Goal: Information Seeking & Learning: Check status

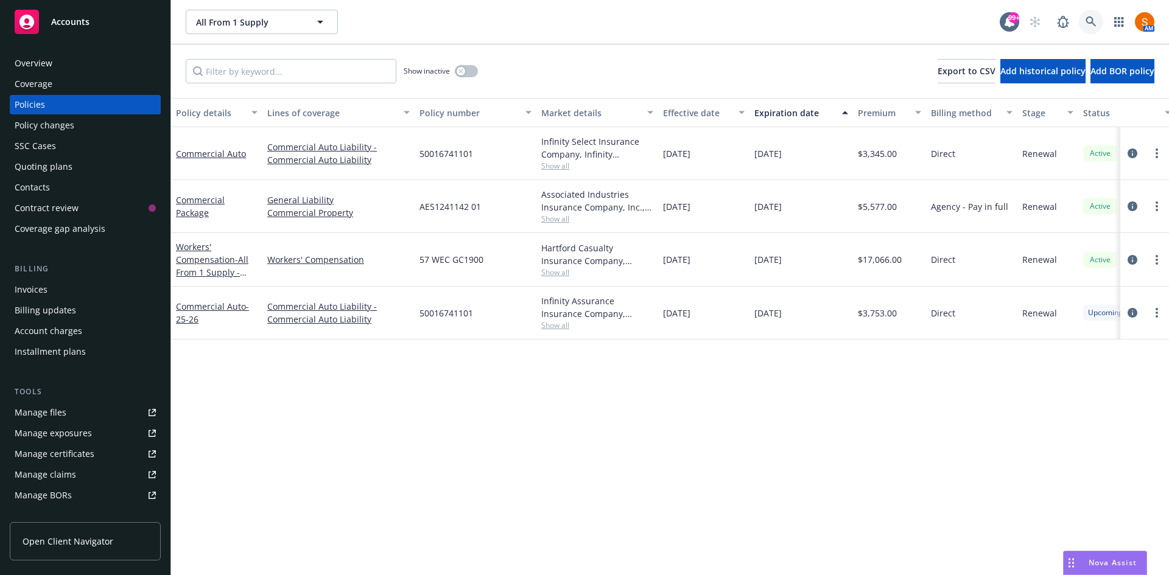
click at [1097, 17] on link at bounding box center [1091, 22] width 24 height 24
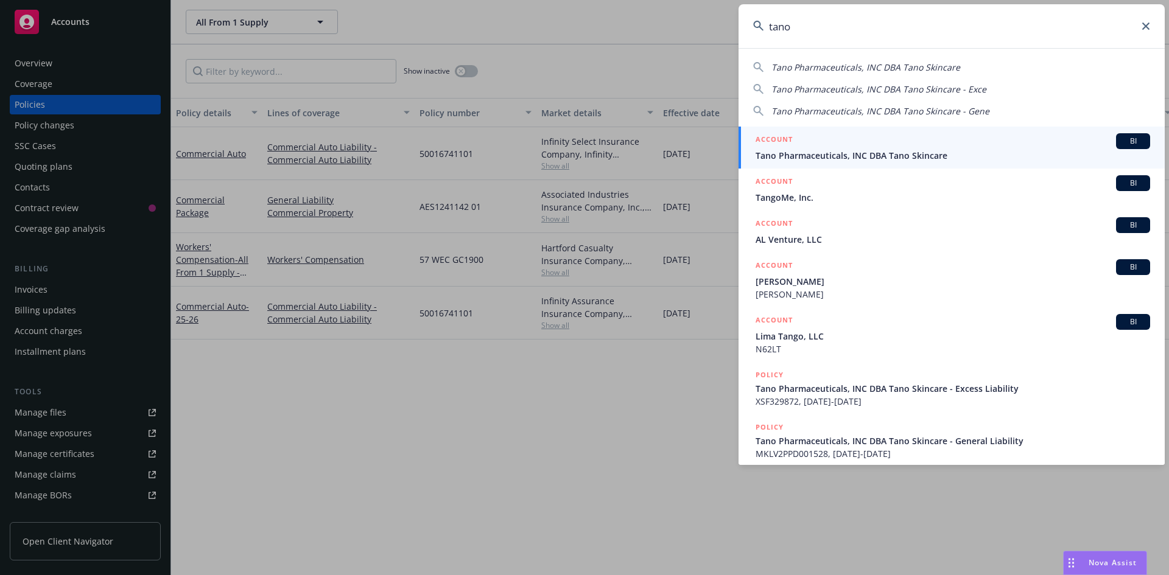
type input "tano"
click at [802, 140] on div "ACCOUNT BI" at bounding box center [952, 141] width 394 height 16
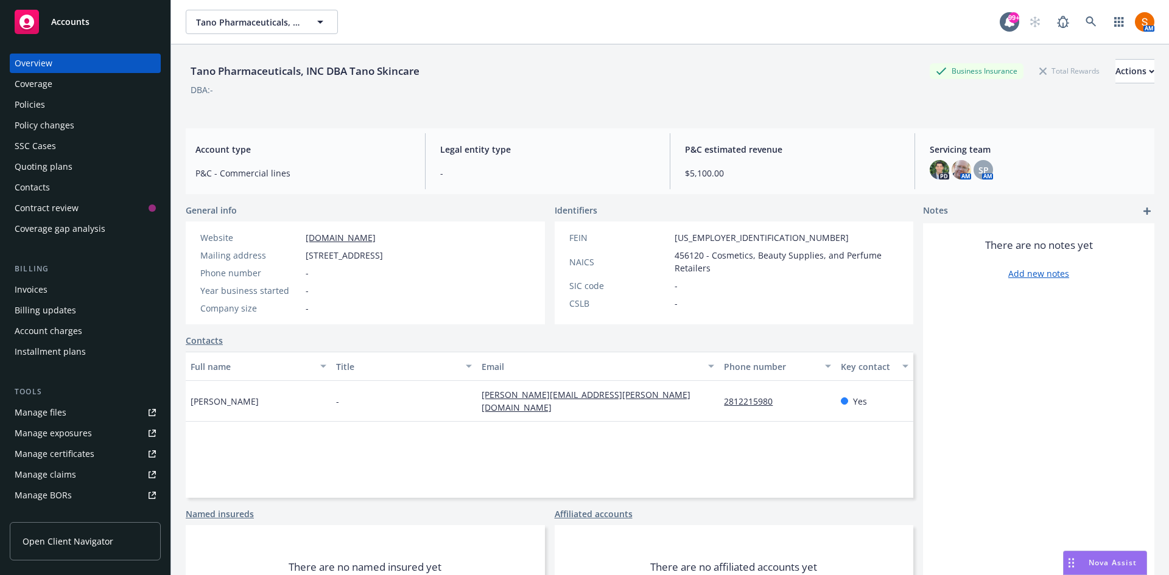
drag, startPoint x: 1069, startPoint y: 13, endPoint x: 1074, endPoint y: 18, distance: 6.9
click at [1074, 18] on div "AM" at bounding box center [1088, 22] width 131 height 24
click at [1079, 18] on link at bounding box center [1091, 22] width 24 height 24
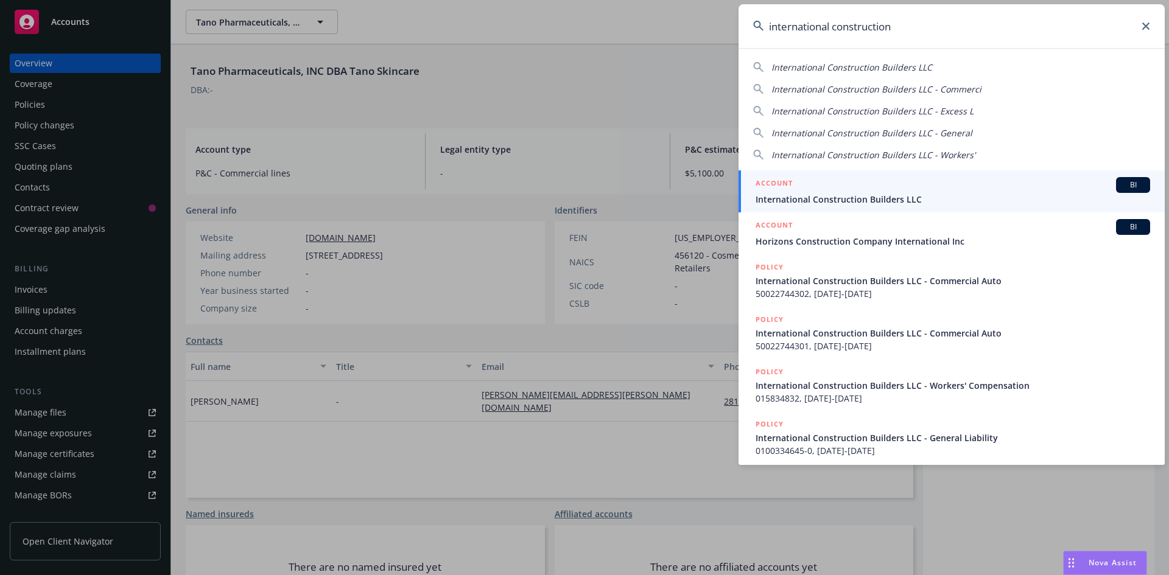
type input "international construction"
click at [905, 170] on link "ACCOUNT BI International Construction Builders LLC" at bounding box center [951, 191] width 426 height 42
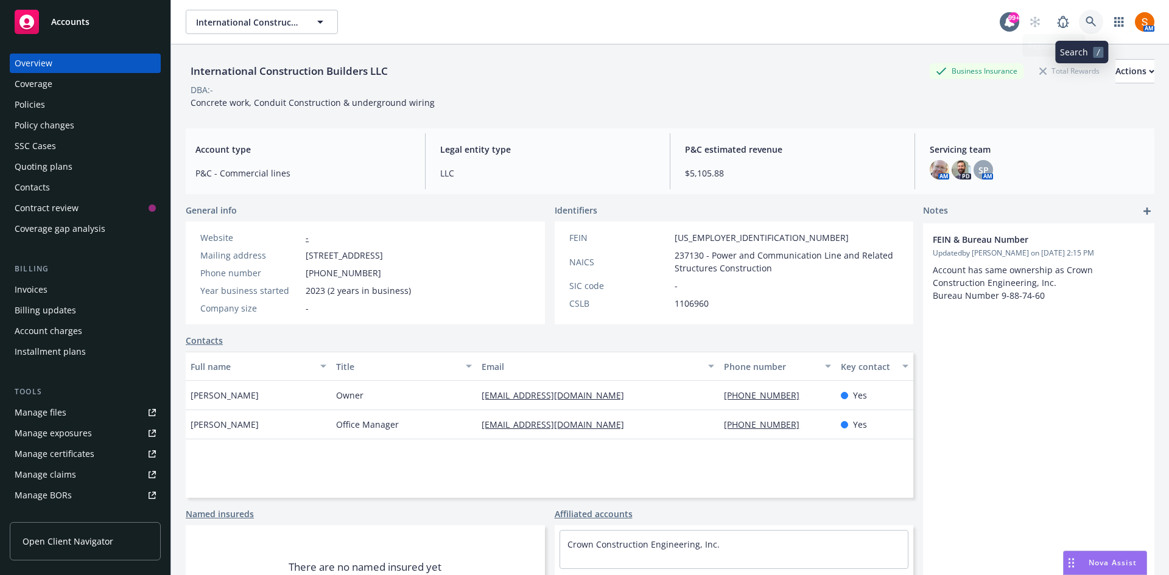
click at [1079, 16] on link at bounding box center [1091, 22] width 24 height 24
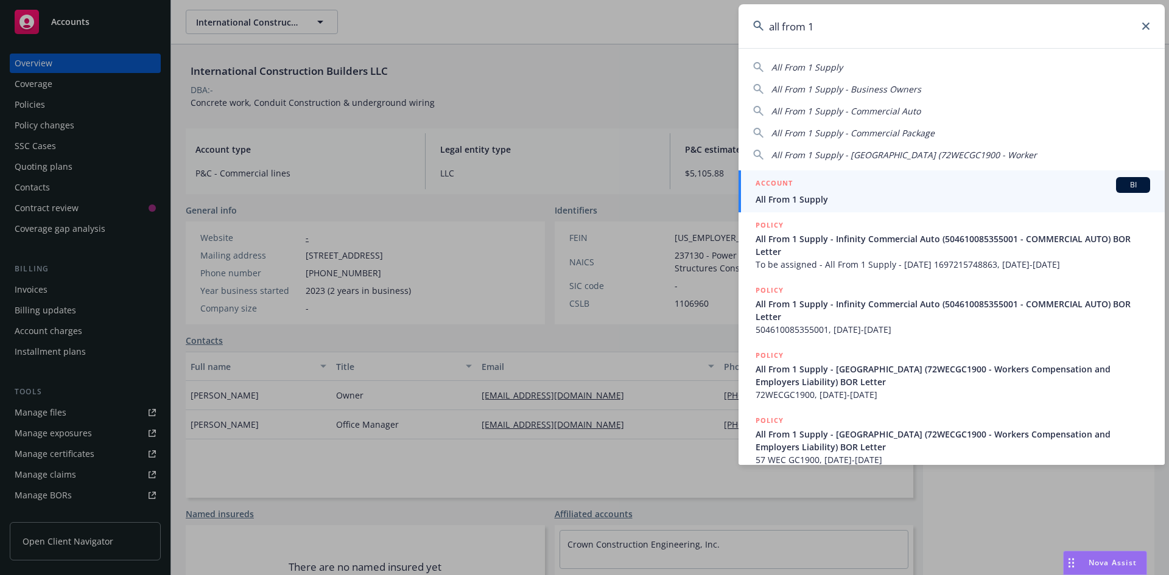
type input "all from 1"
click at [838, 197] on span "All From 1 Supply" at bounding box center [952, 199] width 394 height 13
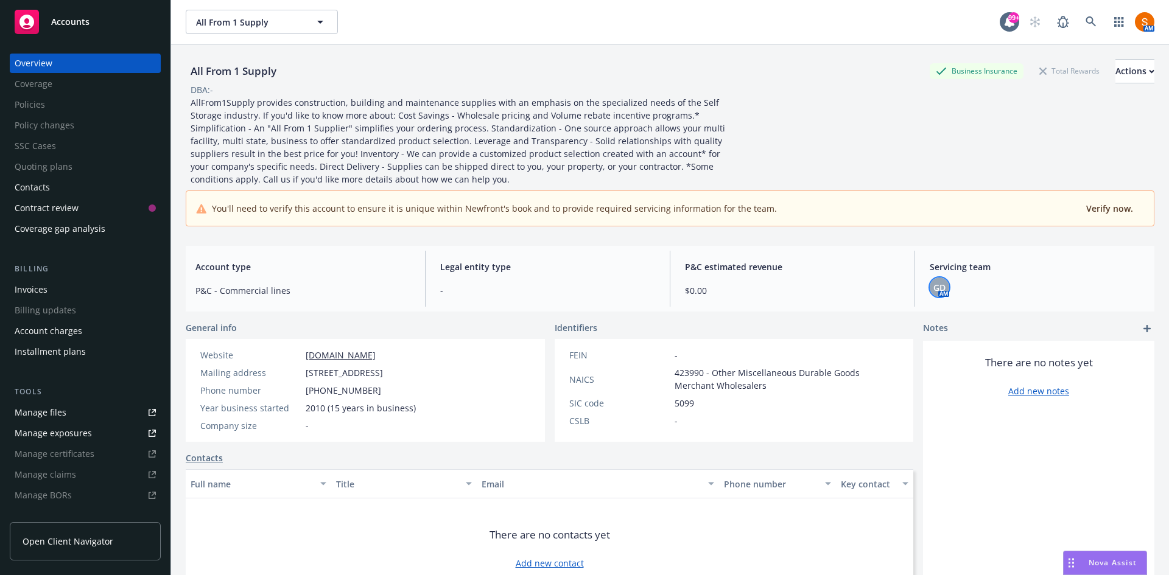
click at [938, 286] on span "GD" at bounding box center [939, 287] width 12 height 13
click at [1085, 24] on icon at bounding box center [1090, 21] width 11 height 11
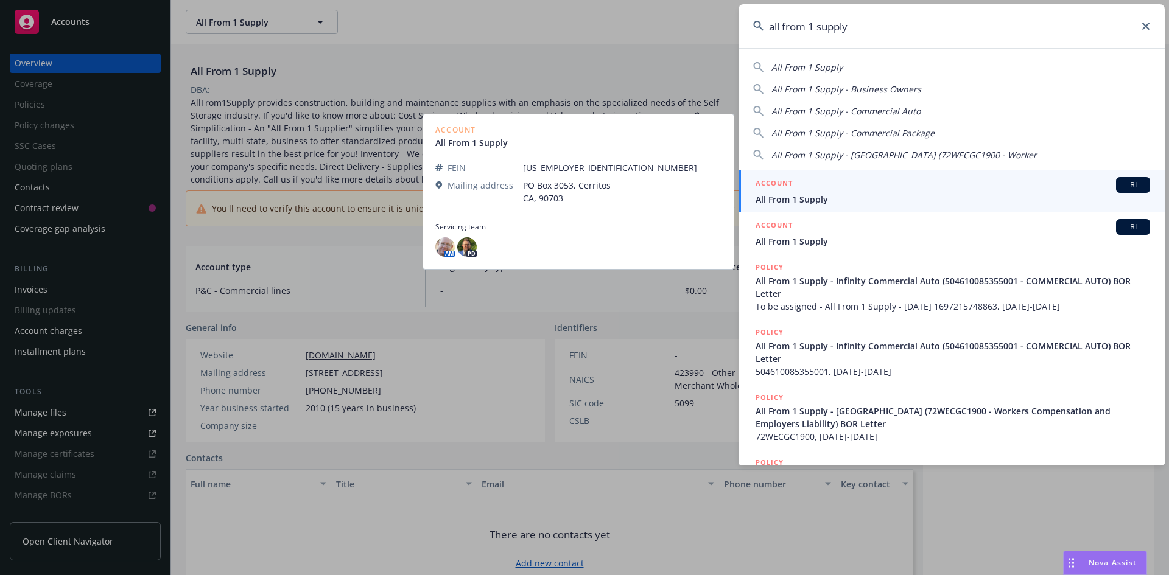
type input "all from 1 supply"
click at [845, 197] on span "All From 1 Supply" at bounding box center [952, 199] width 394 height 13
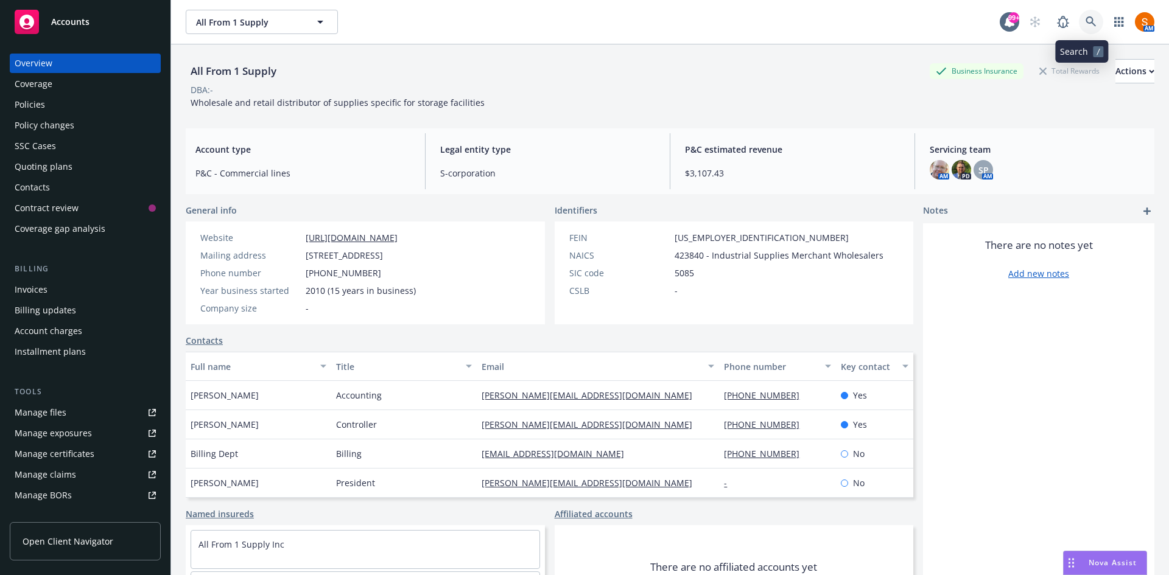
click at [1085, 24] on icon at bounding box center [1090, 21] width 10 height 10
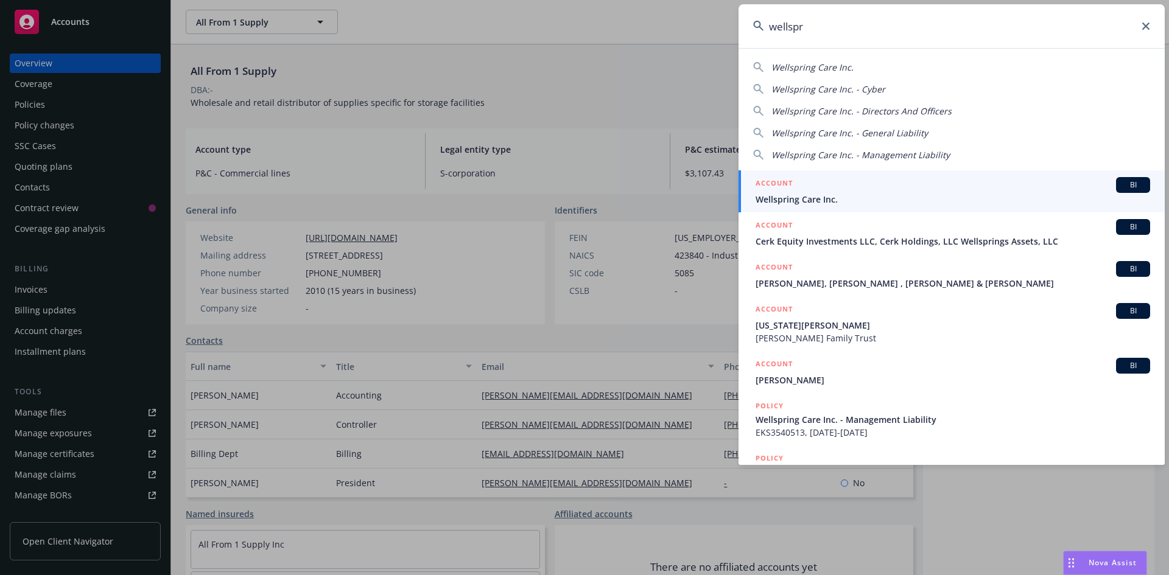
type input "wellspr"
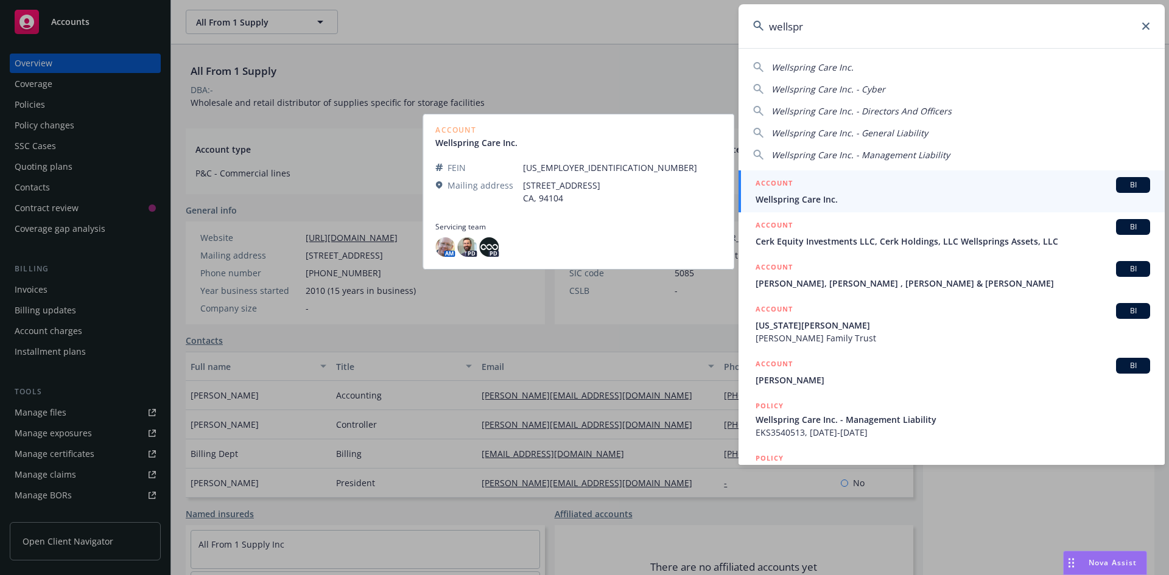
click at [821, 194] on span "Wellspring Care Inc." at bounding box center [952, 199] width 394 height 13
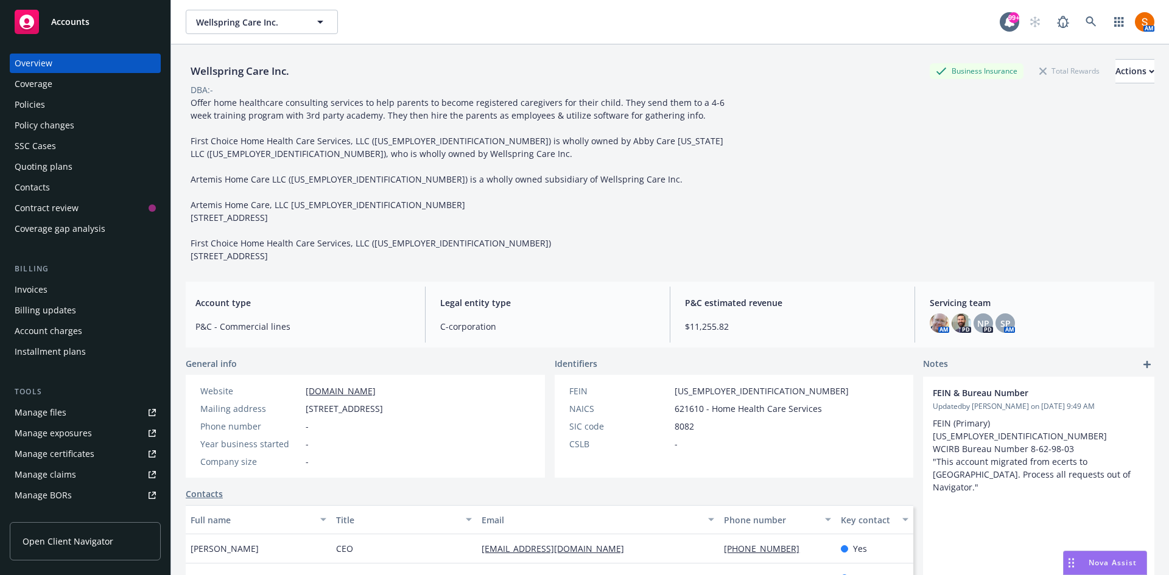
click at [43, 105] on div "Policies" at bounding box center [30, 104] width 30 height 19
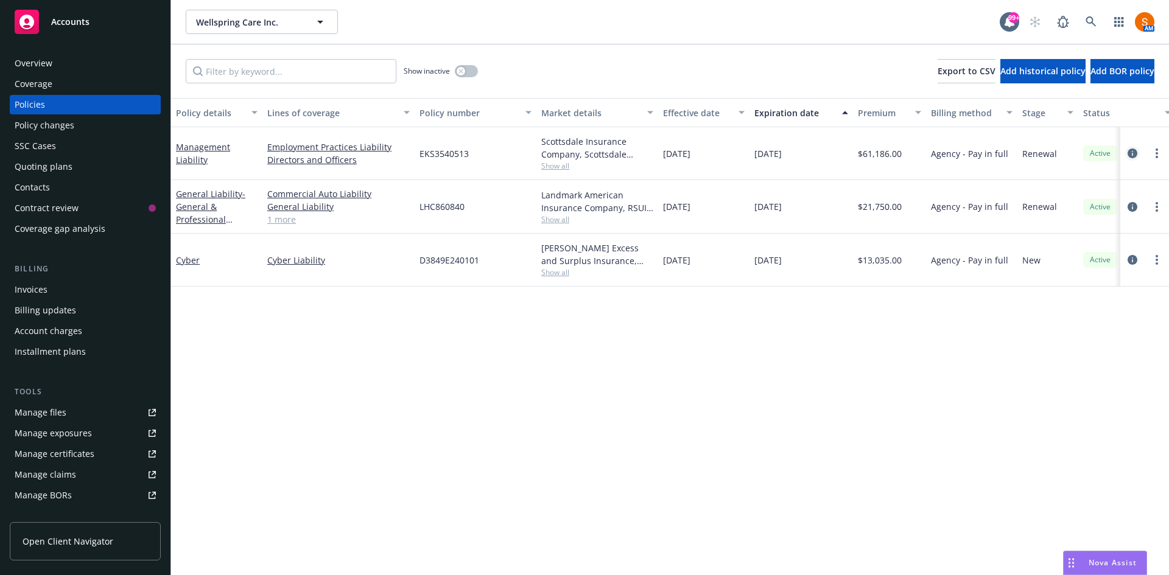
click at [1129, 152] on icon "circleInformation" at bounding box center [1132, 154] width 10 height 10
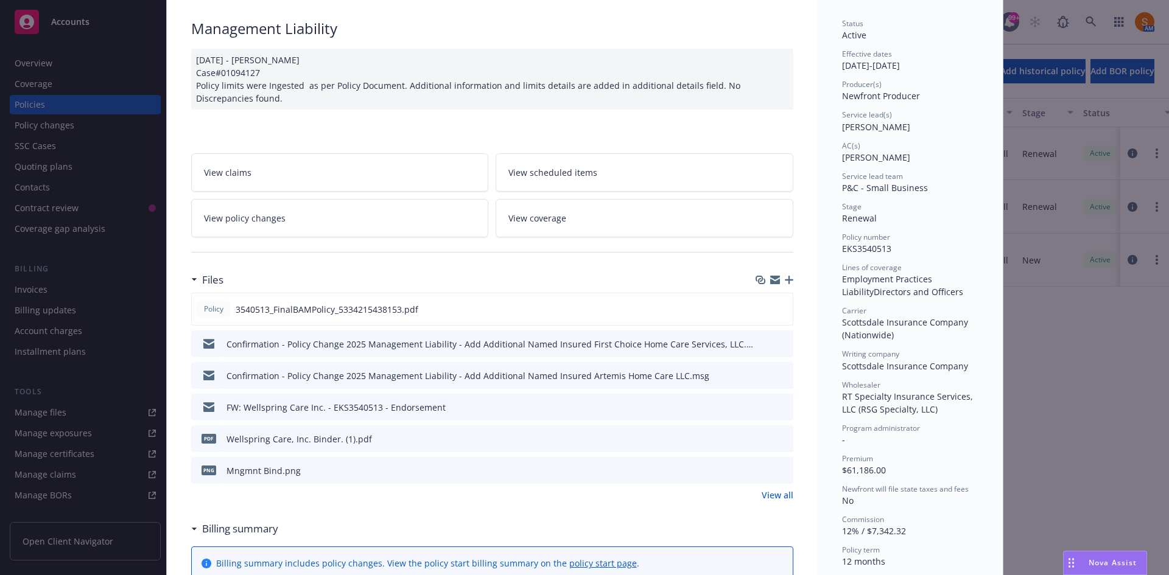
scroll to position [82, 0]
click at [777, 311] on icon "preview file" at bounding box center [780, 308] width 11 height 9
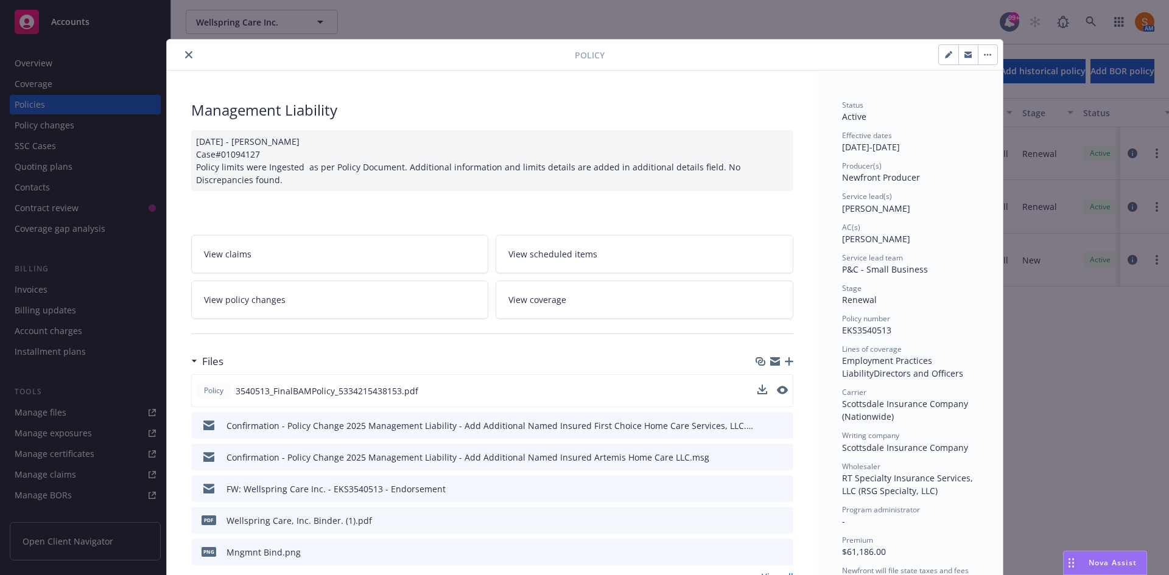
click at [187, 56] on icon "close" at bounding box center [188, 54] width 7 height 7
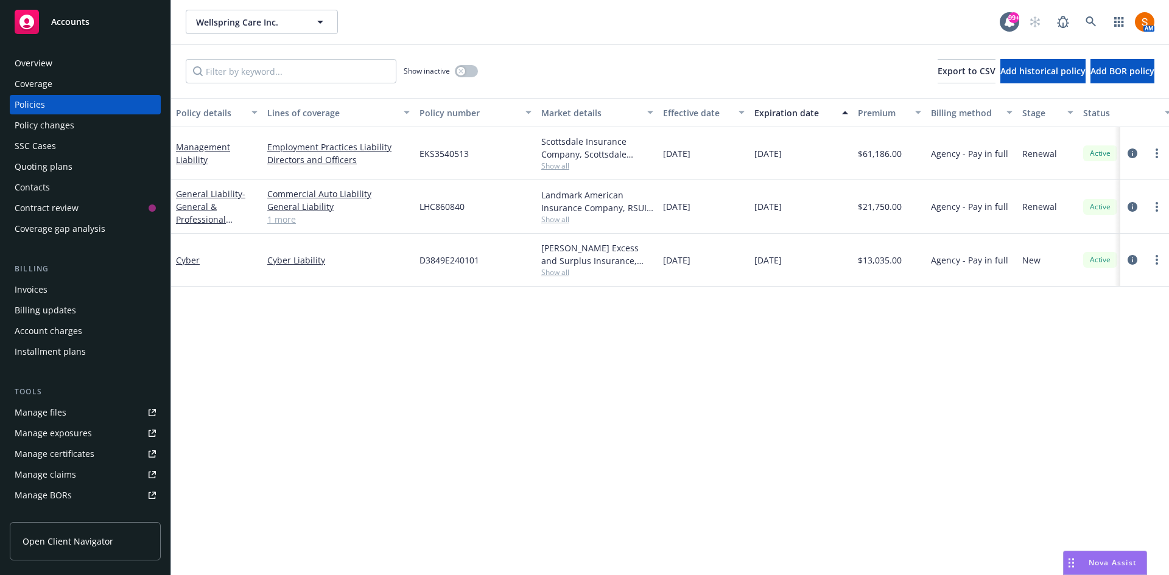
click at [61, 55] on div "Overview" at bounding box center [85, 63] width 141 height 19
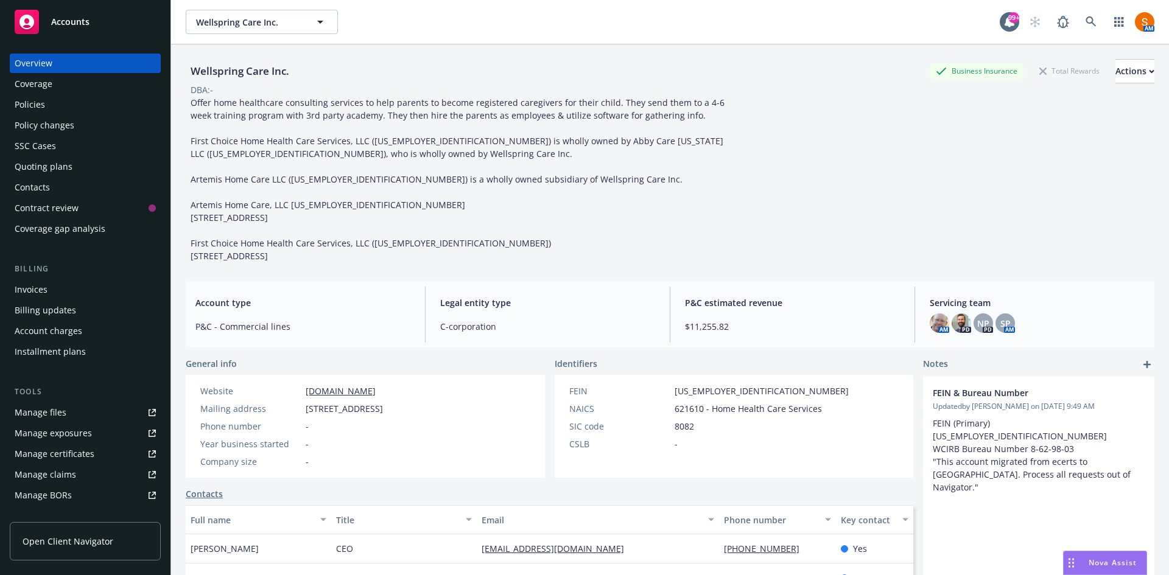
click at [103, 111] on div "Policies" at bounding box center [85, 104] width 141 height 19
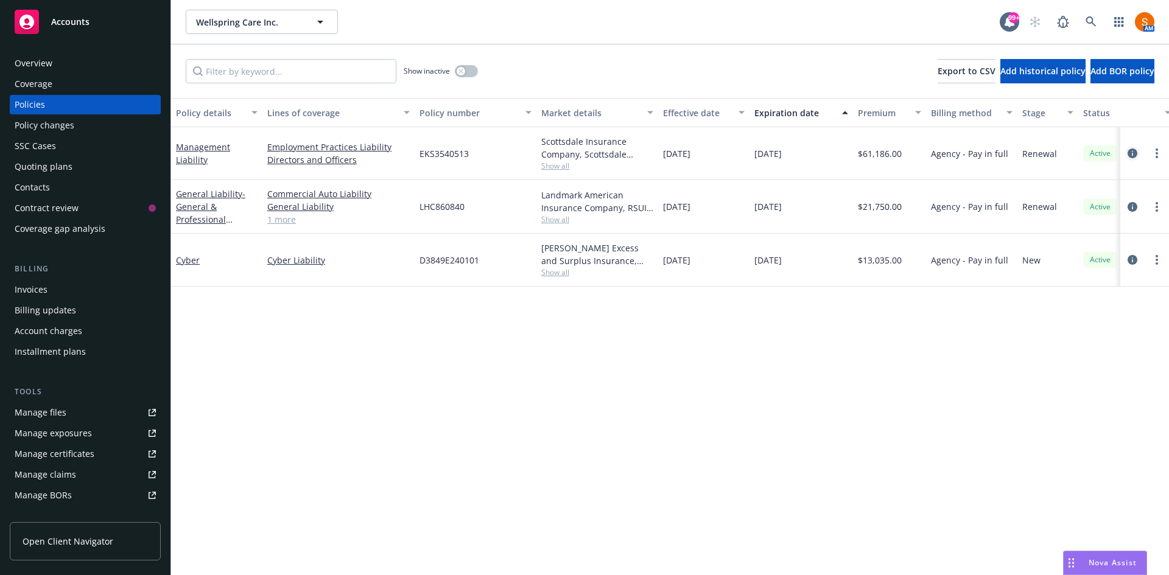
click at [1133, 155] on icon "circleInformation" at bounding box center [1132, 154] width 10 height 10
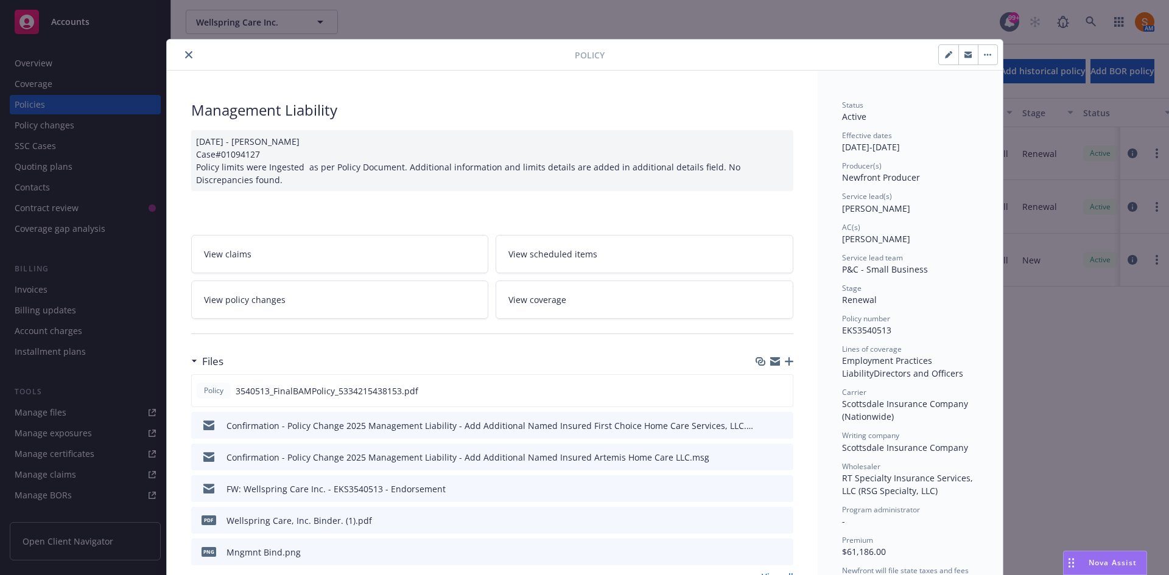
scroll to position [37, 0]
